Goal: Navigation & Orientation: Find specific page/section

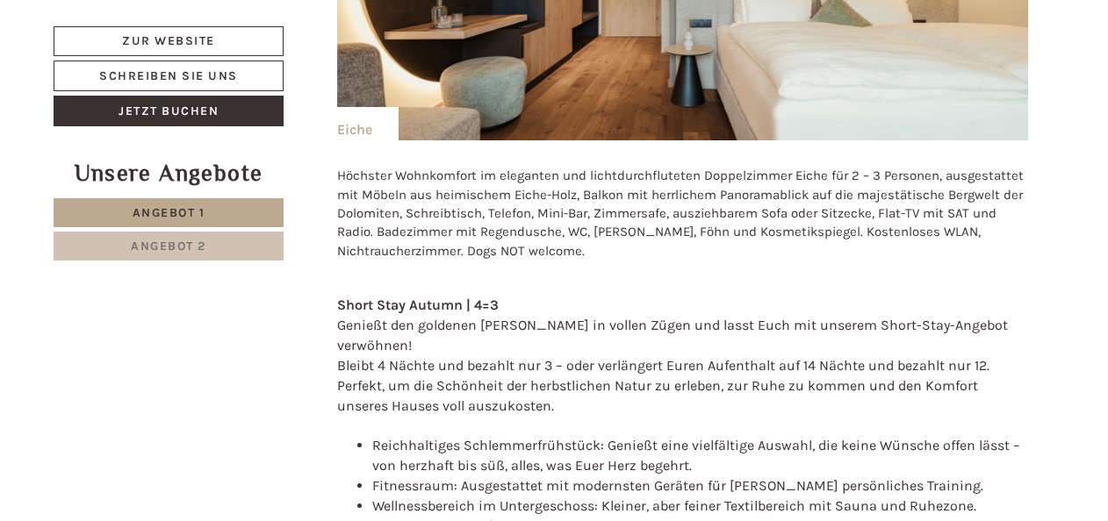
scroll to position [1229, 0]
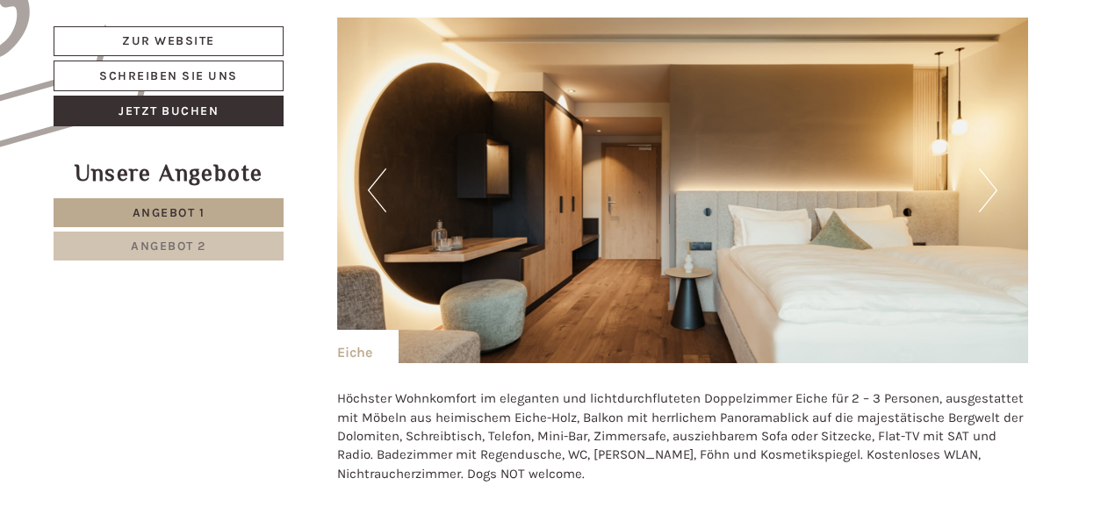
click at [991, 191] on button "Next" at bounding box center [988, 191] width 18 height 44
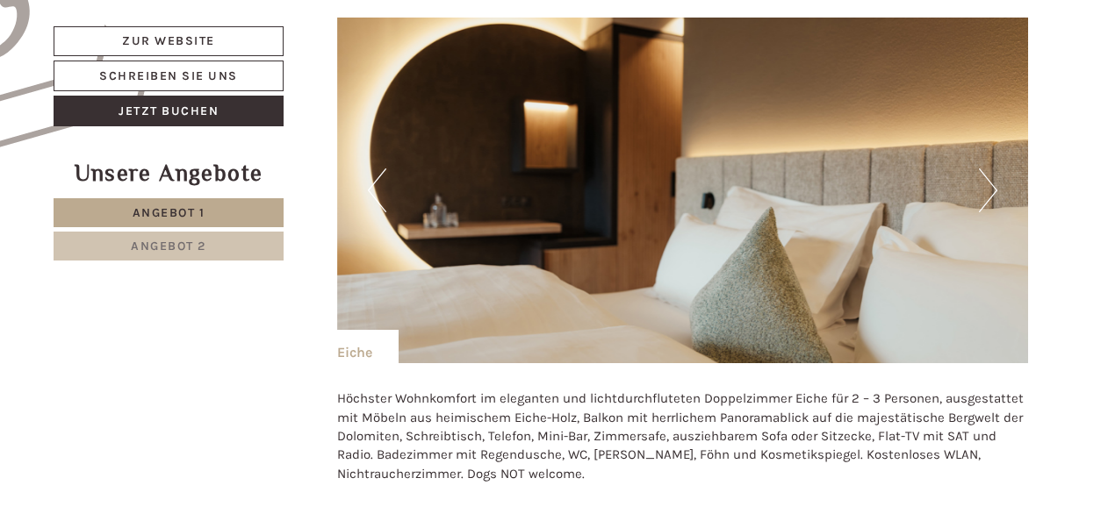
click at [991, 191] on button "Next" at bounding box center [988, 191] width 18 height 44
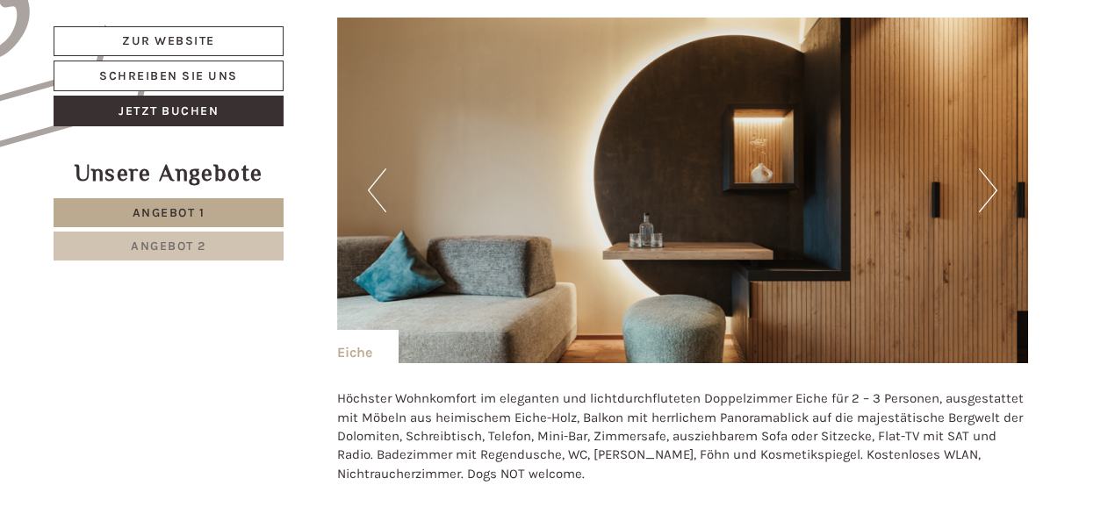
click at [991, 191] on button "Next" at bounding box center [988, 191] width 18 height 44
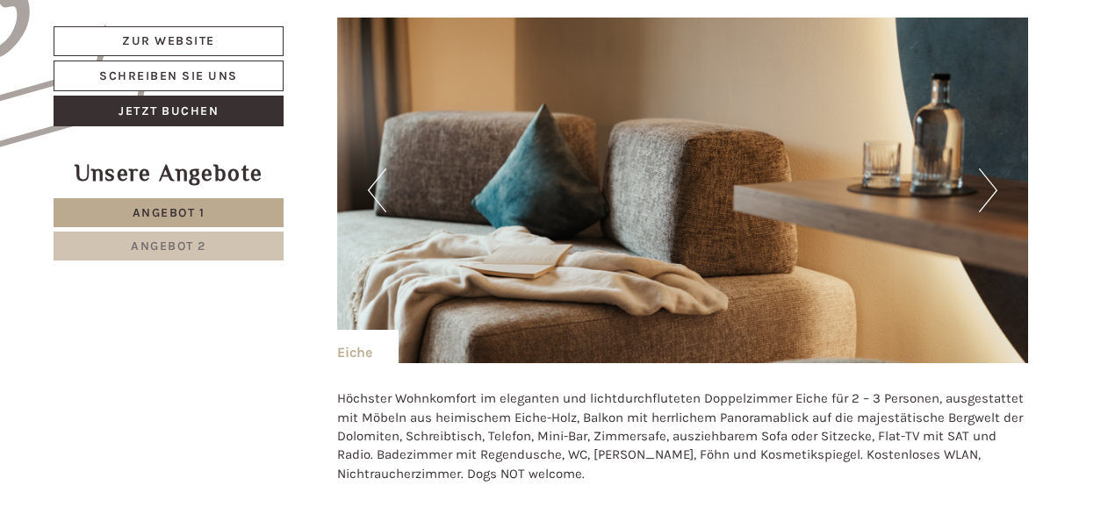
click at [991, 191] on button "Next" at bounding box center [988, 191] width 18 height 44
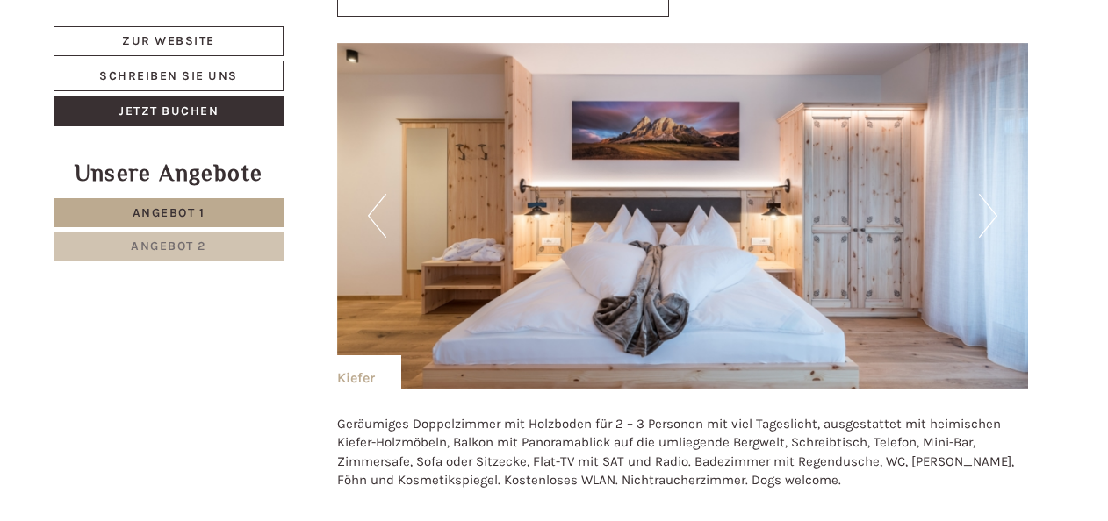
scroll to position [3072, 0]
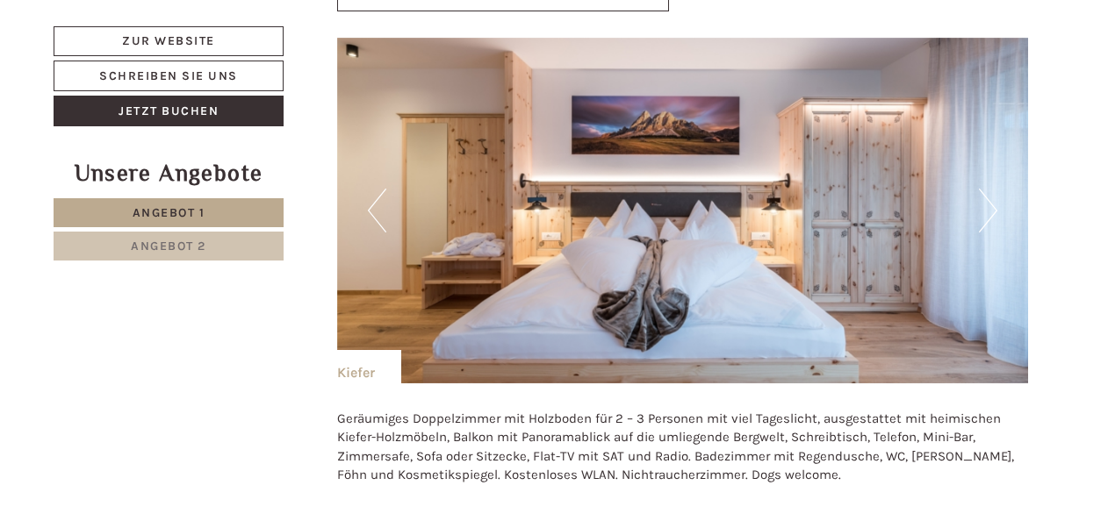
click at [994, 189] on button "Next" at bounding box center [988, 211] width 18 height 44
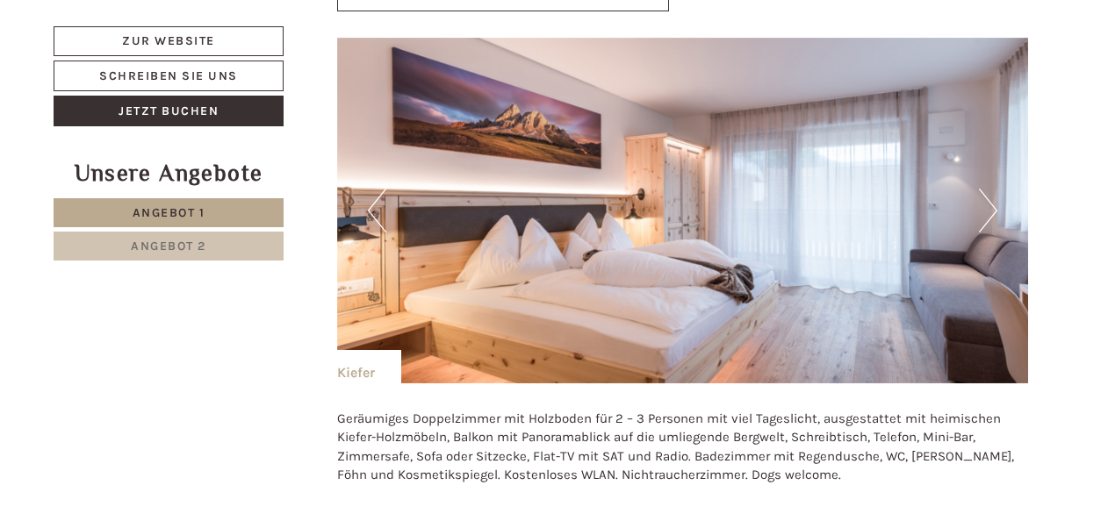
click at [994, 189] on button "Next" at bounding box center [988, 211] width 18 height 44
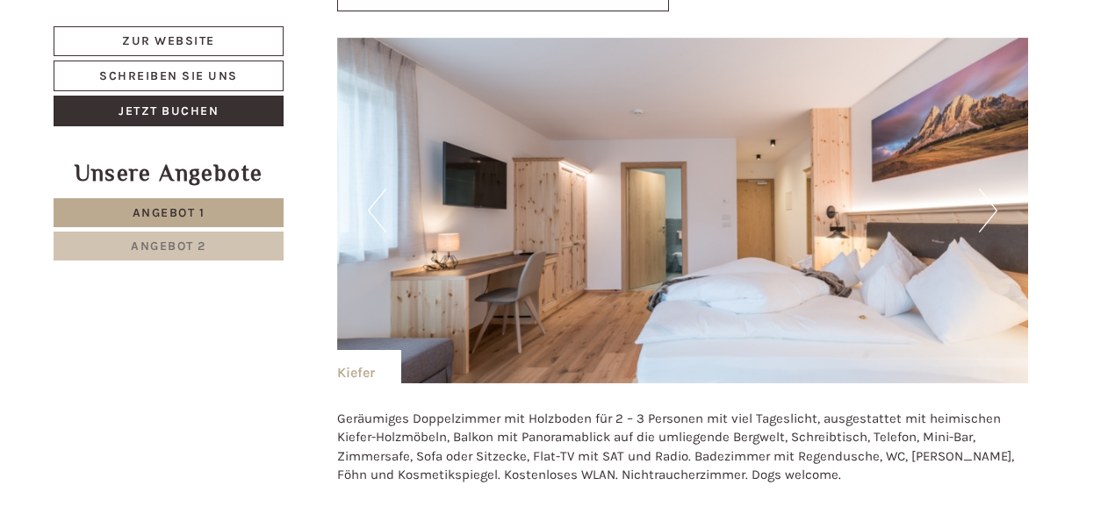
click at [994, 189] on button "Next" at bounding box center [988, 211] width 18 height 44
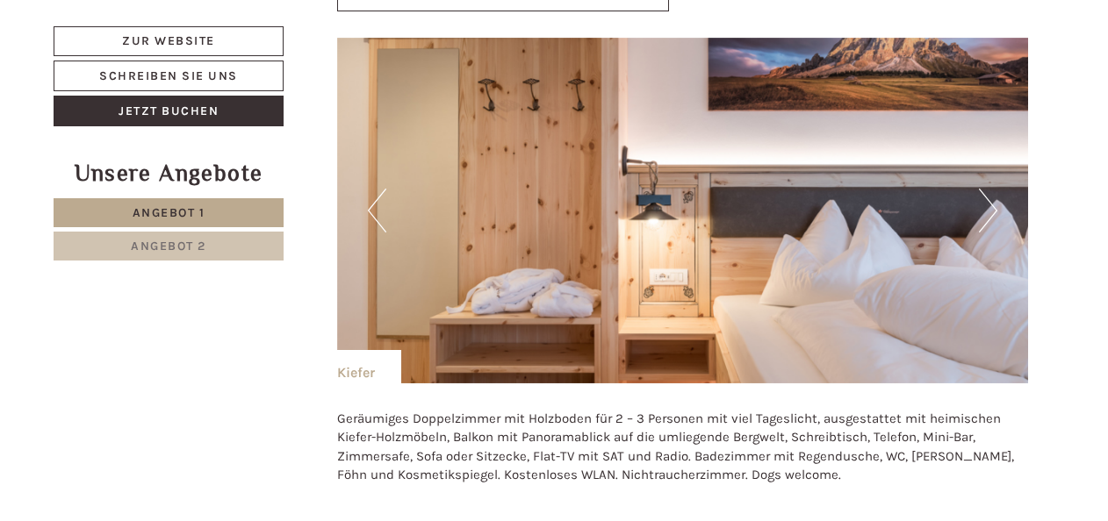
click at [994, 189] on button "Next" at bounding box center [988, 211] width 18 height 44
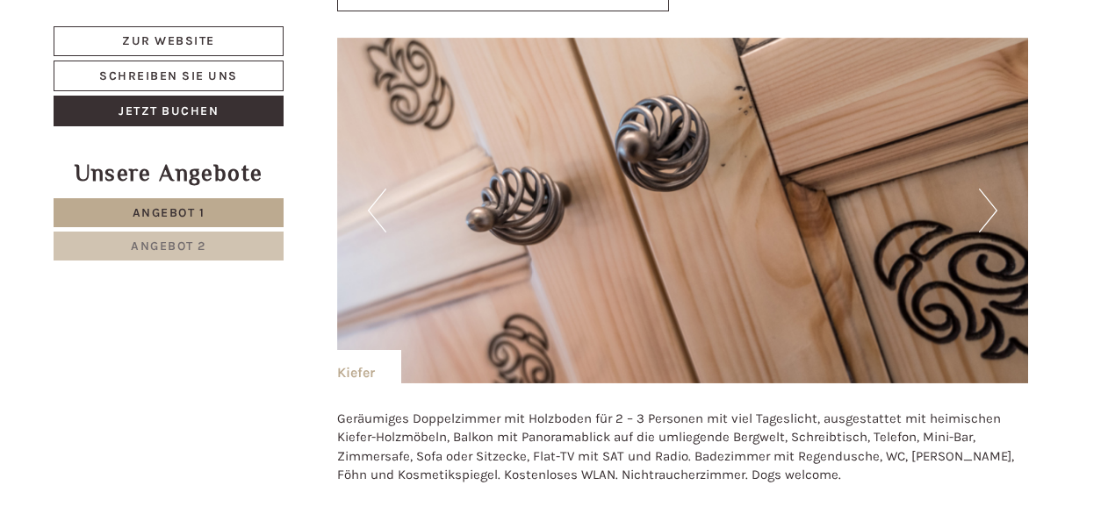
click at [994, 189] on button "Next" at bounding box center [988, 211] width 18 height 44
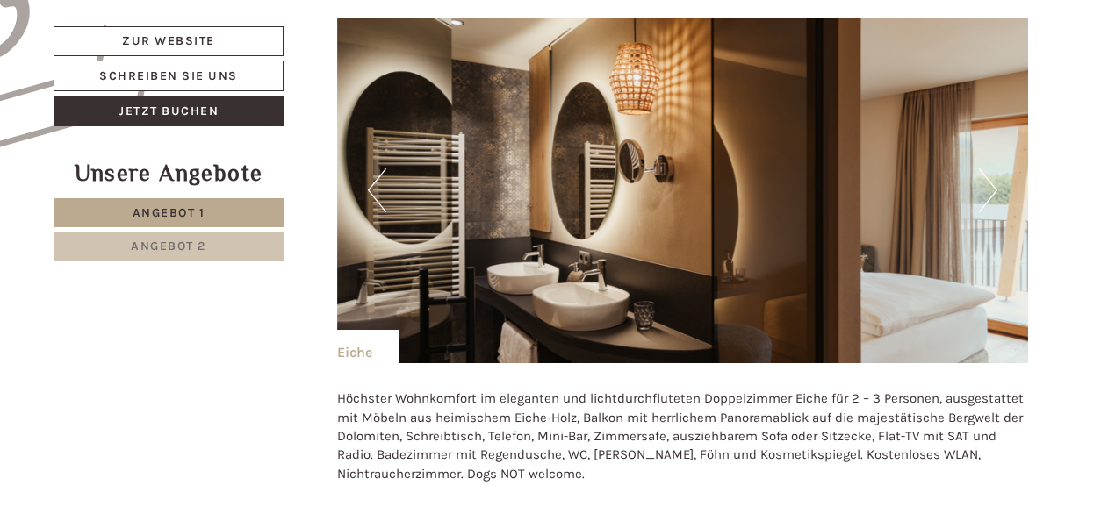
scroll to position [1229, 0]
click at [994, 180] on button "Next" at bounding box center [988, 191] width 18 height 44
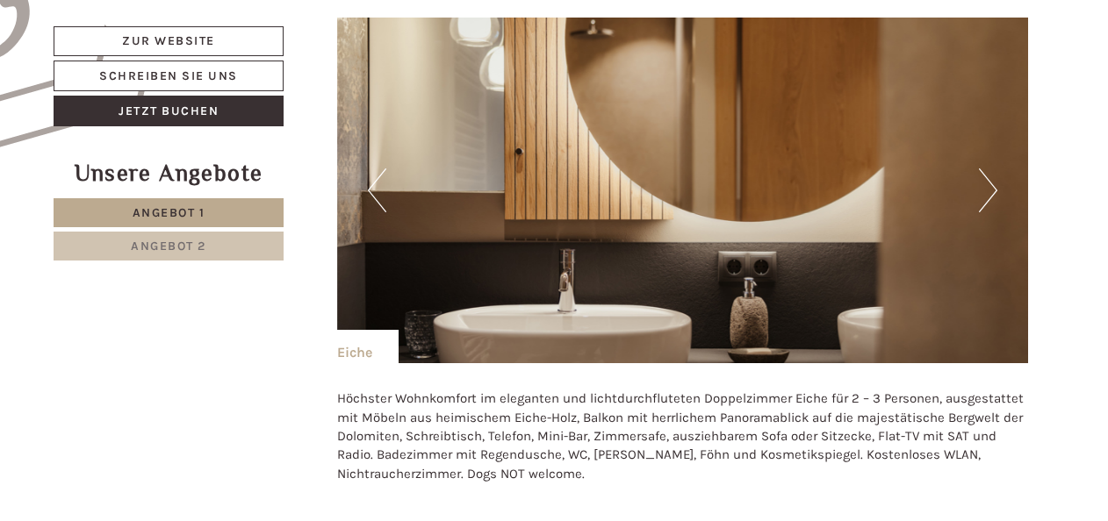
click at [994, 180] on button "Next" at bounding box center [988, 191] width 18 height 44
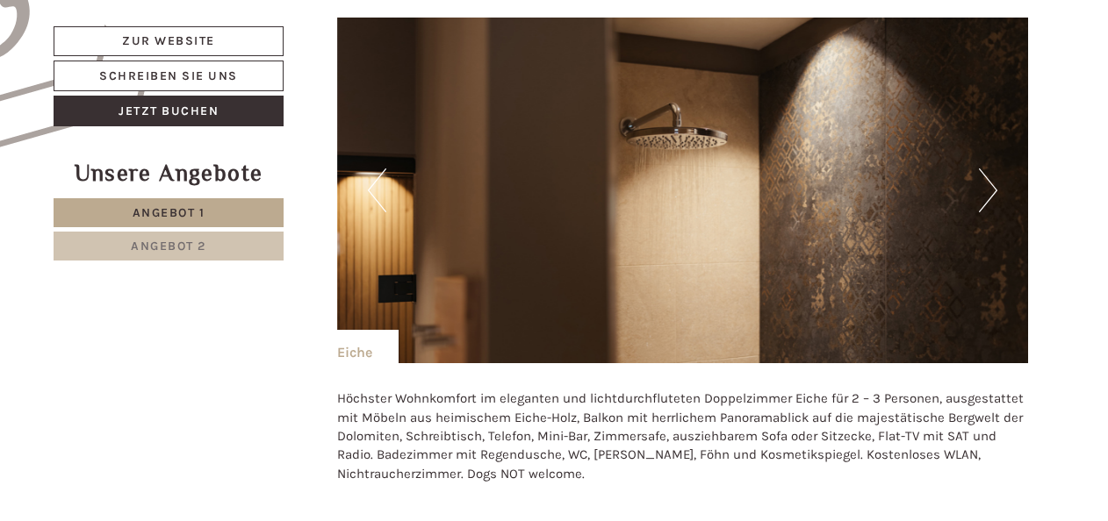
click at [994, 180] on button "Next" at bounding box center [988, 191] width 18 height 44
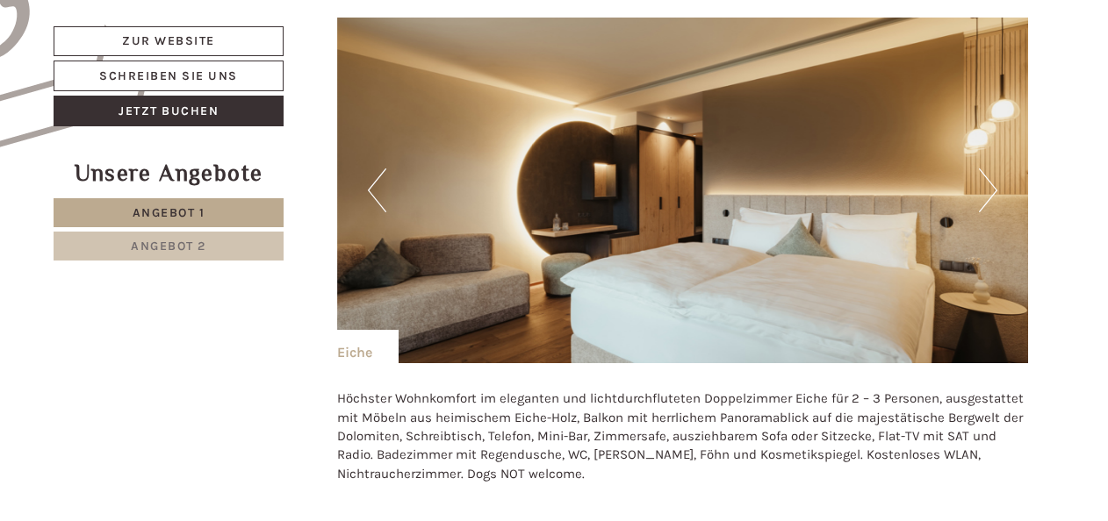
click at [994, 180] on button "Next" at bounding box center [988, 191] width 18 height 44
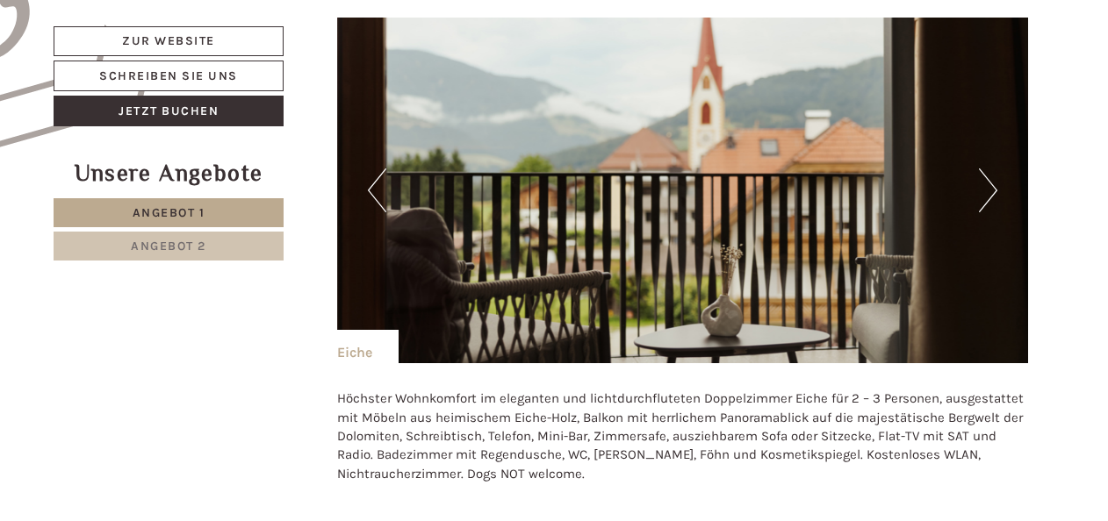
click at [994, 180] on button "Next" at bounding box center [988, 191] width 18 height 44
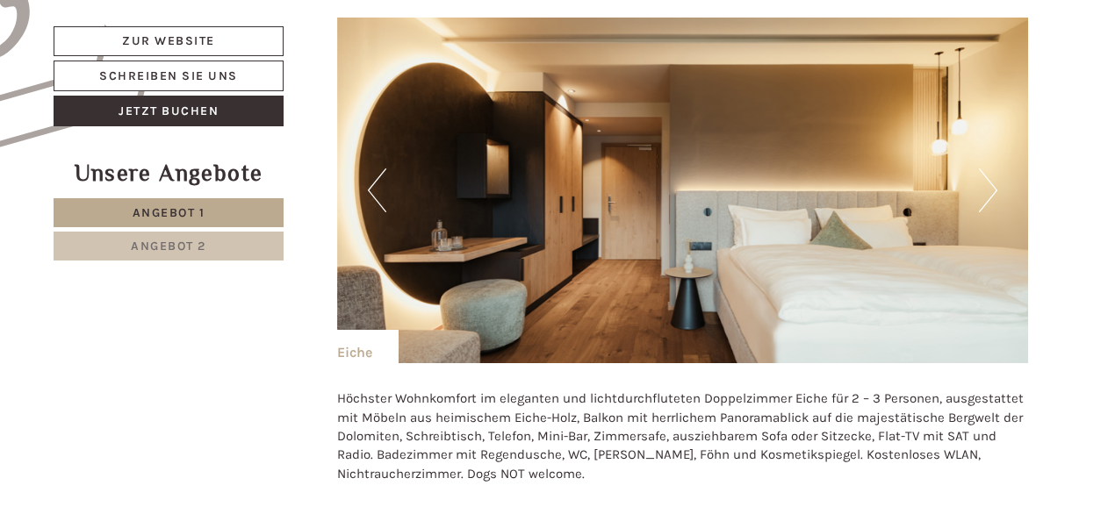
click at [994, 180] on button "Next" at bounding box center [988, 191] width 18 height 44
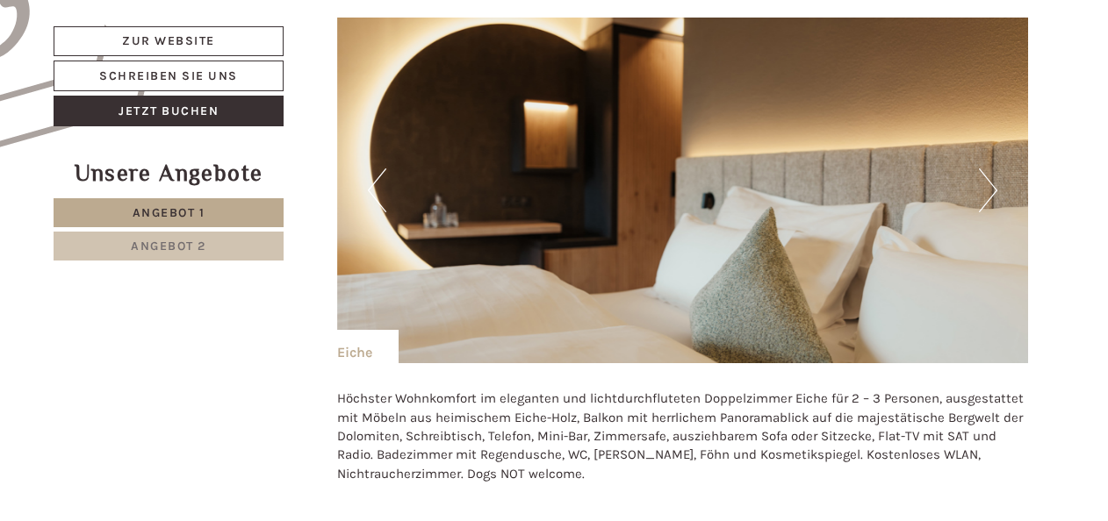
click at [994, 180] on button "Next" at bounding box center [988, 191] width 18 height 44
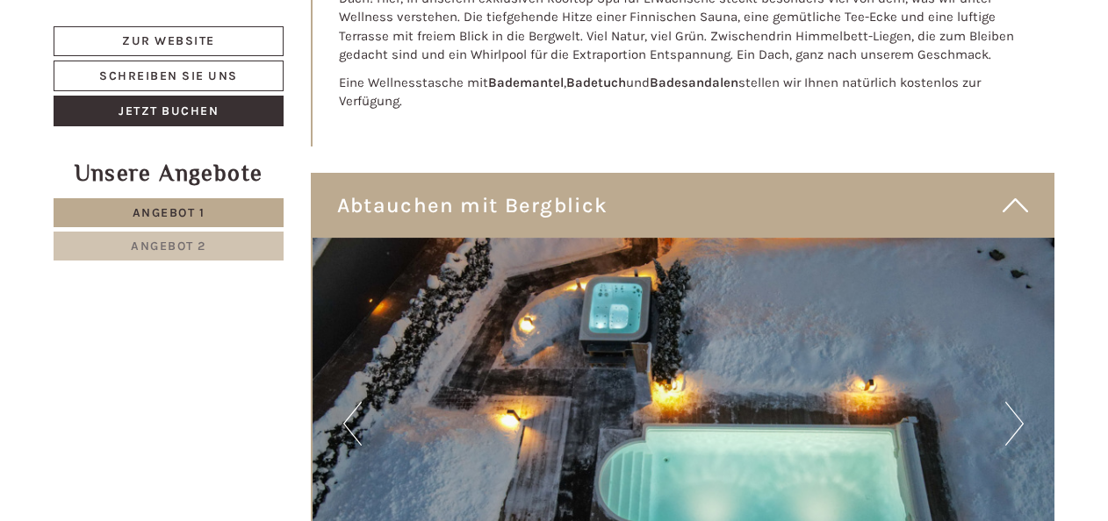
scroll to position [7109, 0]
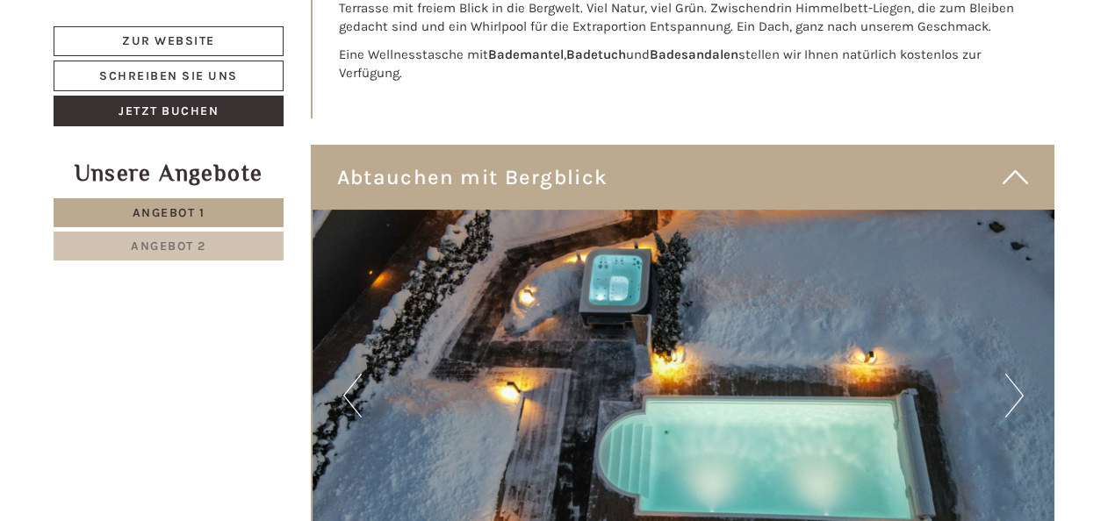
click at [1019, 374] on button "Next" at bounding box center [1014, 396] width 18 height 44
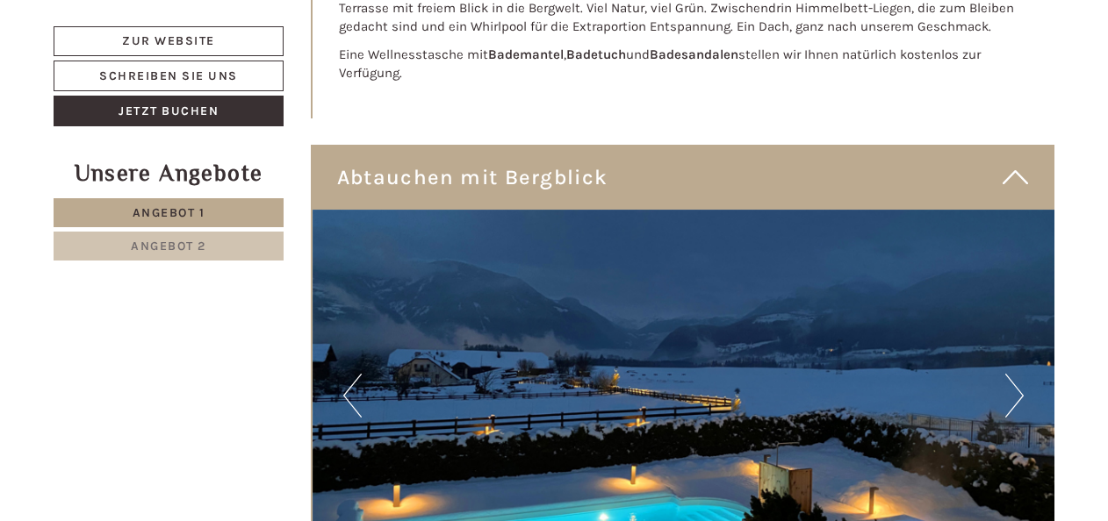
click at [1019, 374] on button "Next" at bounding box center [1014, 396] width 18 height 44
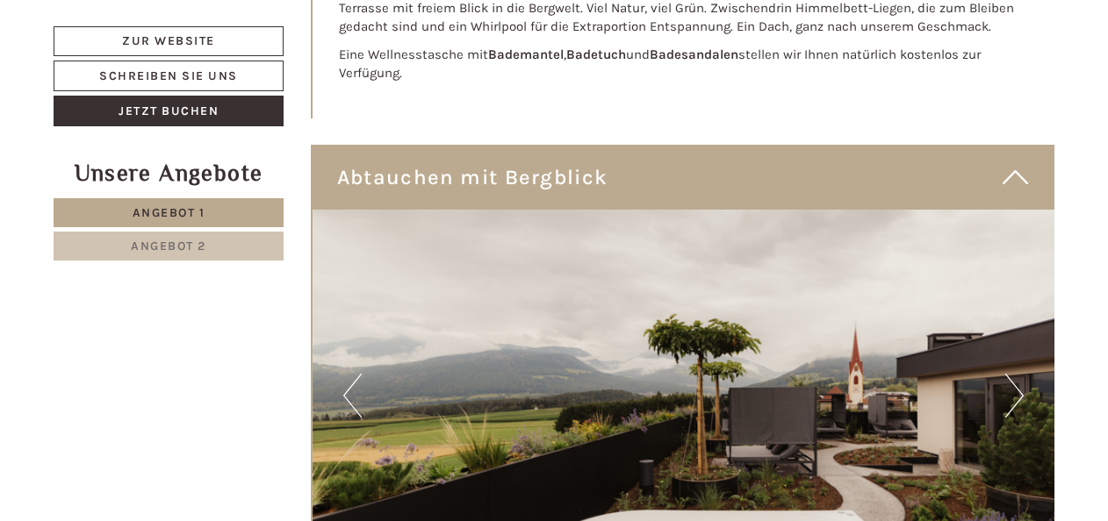
click at [1019, 374] on button "Next" at bounding box center [1014, 396] width 18 height 44
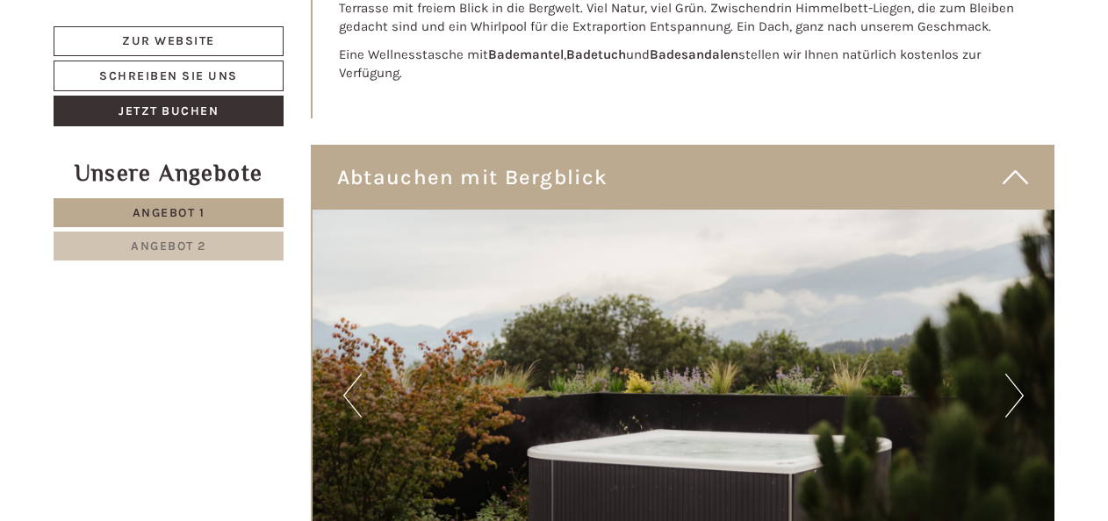
click at [1019, 374] on button "Next" at bounding box center [1014, 396] width 18 height 44
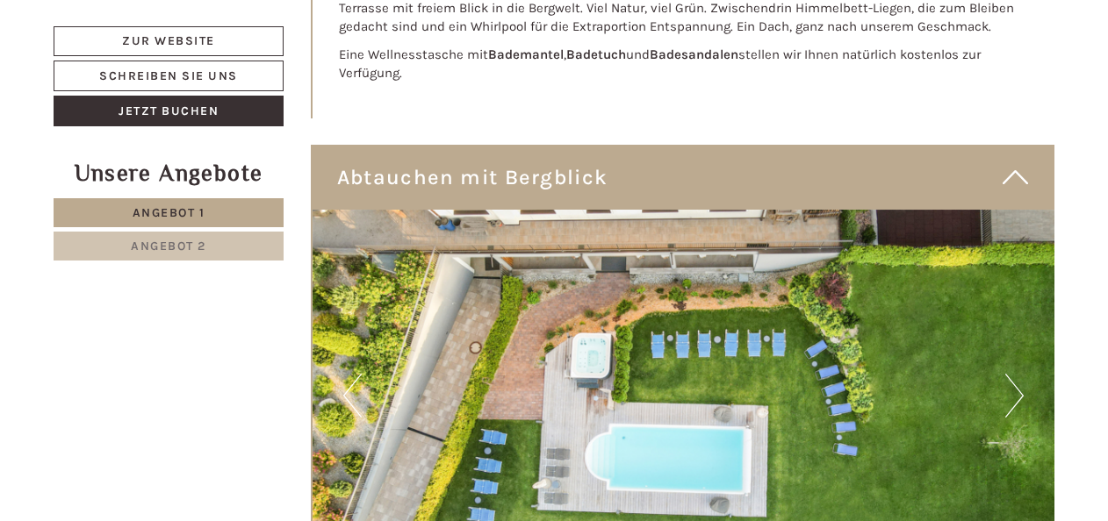
click at [1019, 374] on button "Next" at bounding box center [1014, 396] width 18 height 44
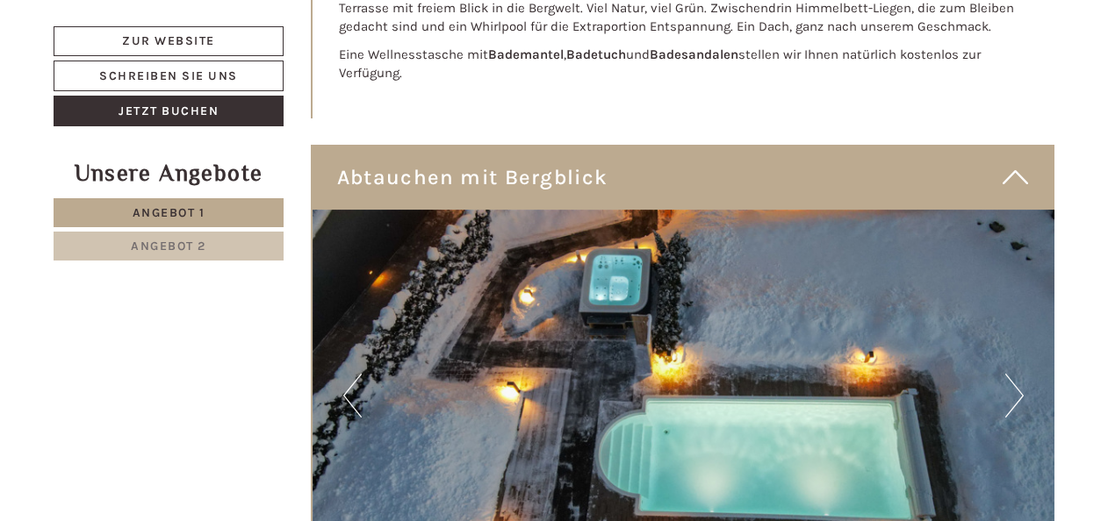
click at [1019, 374] on button "Next" at bounding box center [1014, 396] width 18 height 44
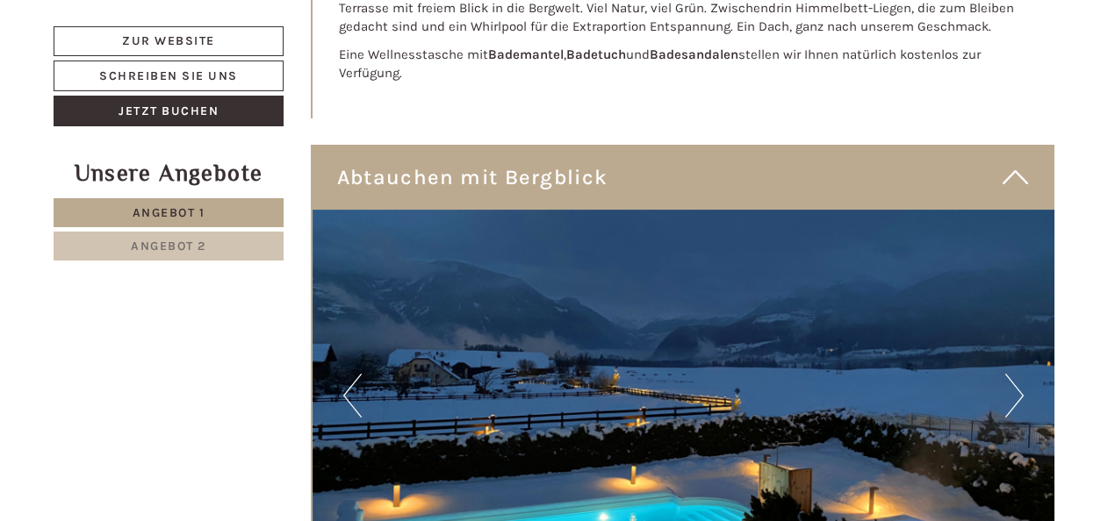
click at [1019, 374] on button "Next" at bounding box center [1014, 396] width 18 height 44
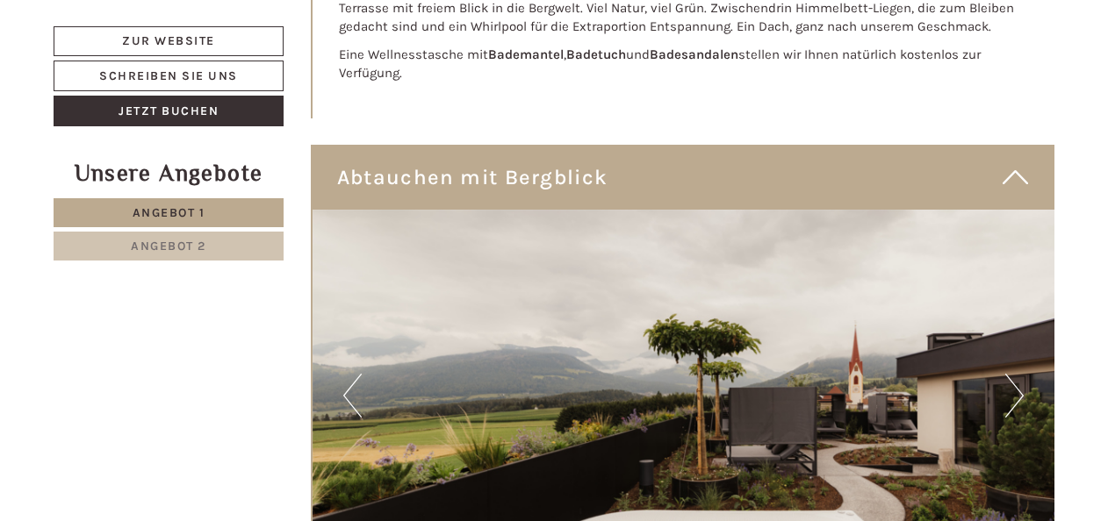
click at [1019, 374] on button "Next" at bounding box center [1014, 396] width 18 height 44
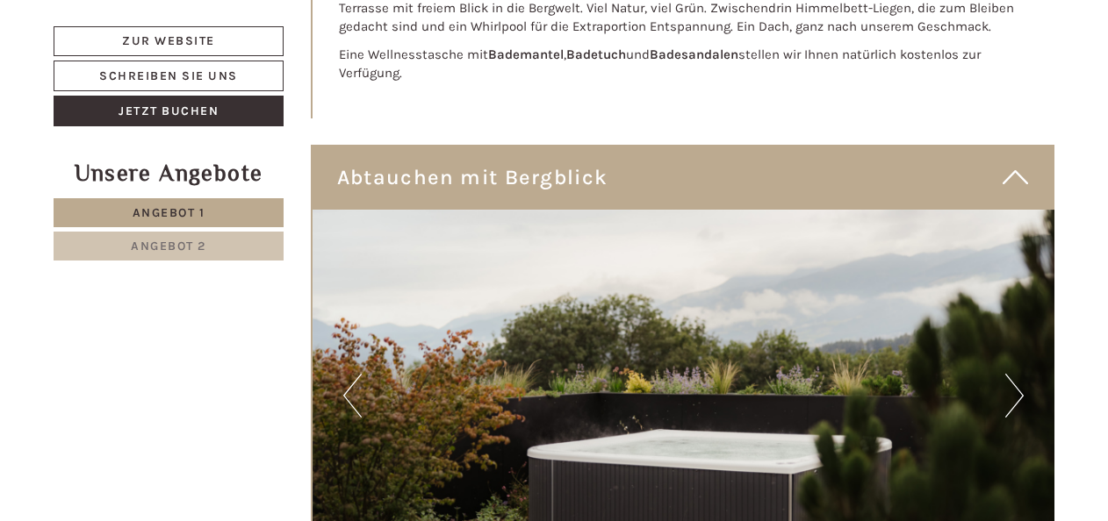
click at [1019, 374] on button "Next" at bounding box center [1014, 396] width 18 height 44
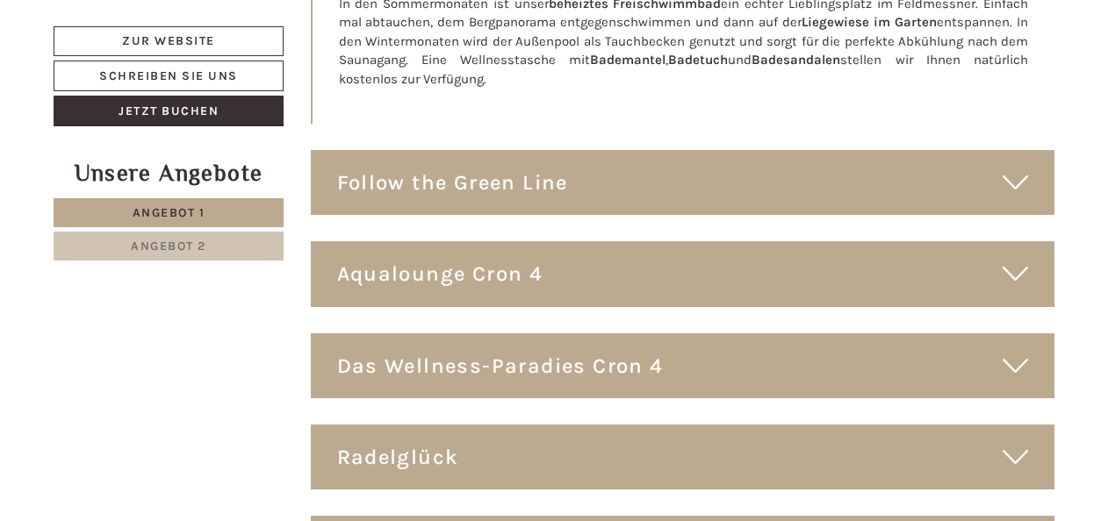
scroll to position [7724, 0]
click at [1006, 258] on icon at bounding box center [1014, 273] width 25 height 30
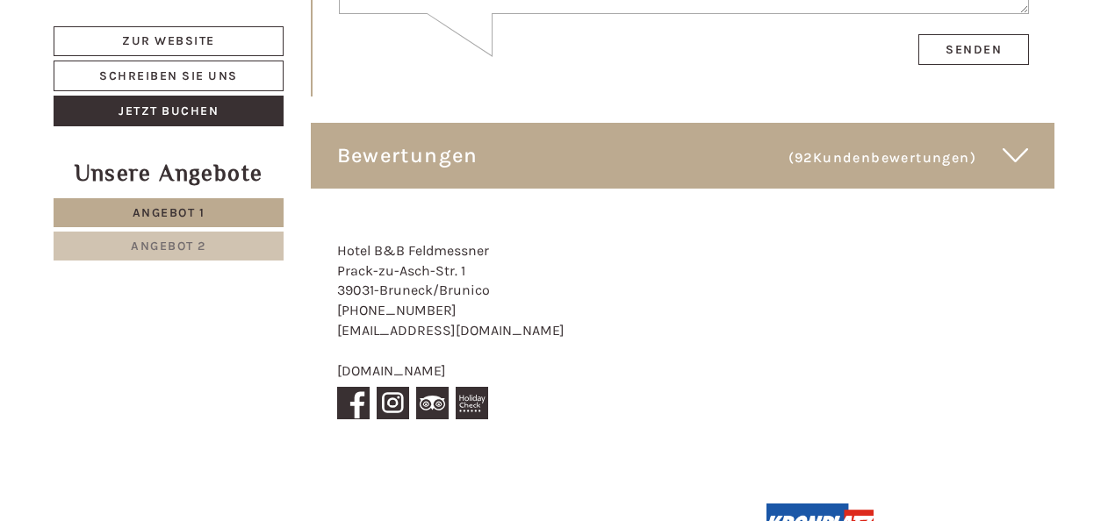
scroll to position [10444, 0]
